Goal: Understand process/instructions: Learn how to perform a task or action

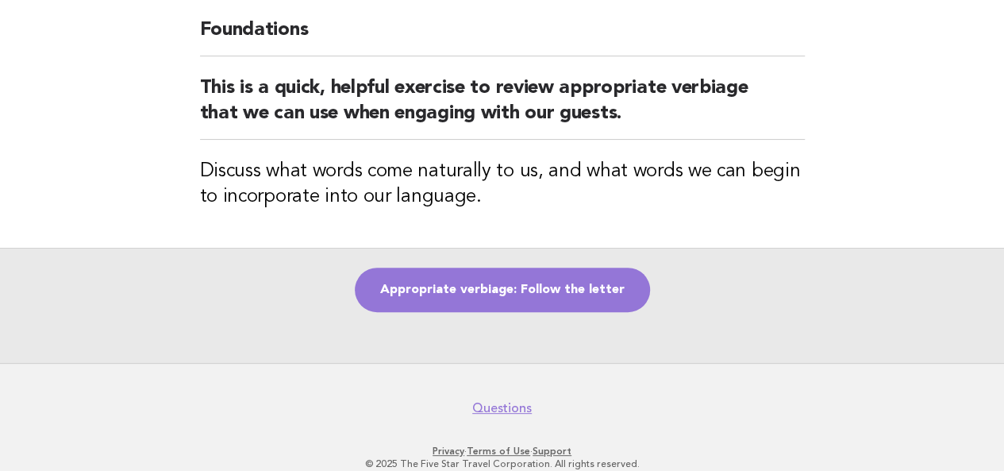
scroll to position [148, 0]
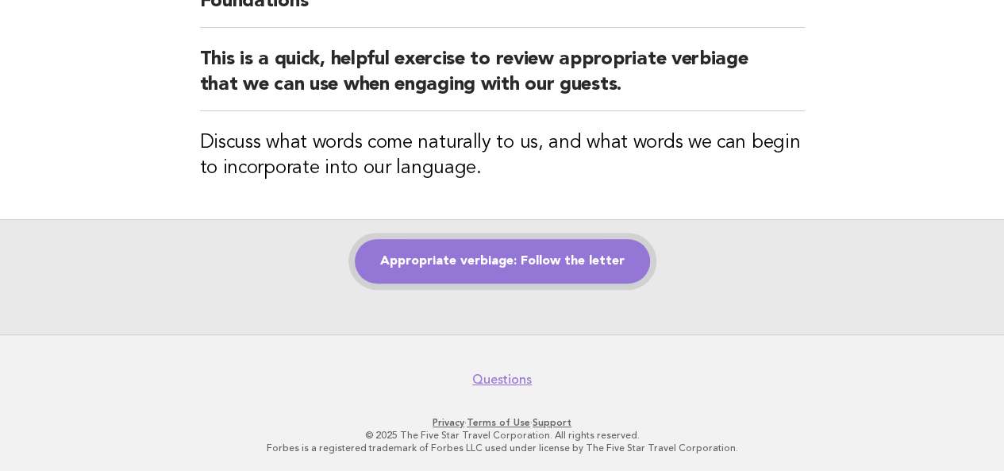
click at [546, 266] on link "Appropriate verbiage: Follow the letter" at bounding box center [502, 261] width 295 height 44
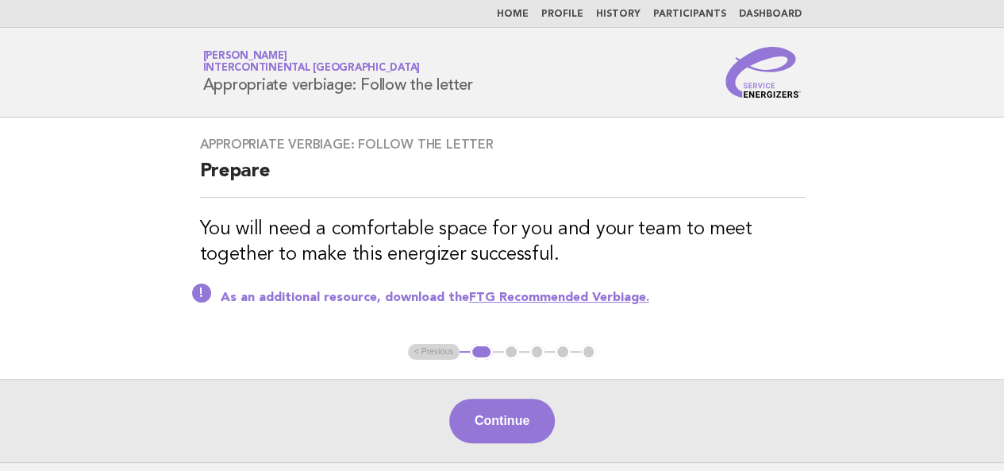
click at [436, 353] on ul "< Previous 1 2 3 4 5" at bounding box center [502, 352] width 189 height 16
